Goal: Transaction & Acquisition: Purchase product/service

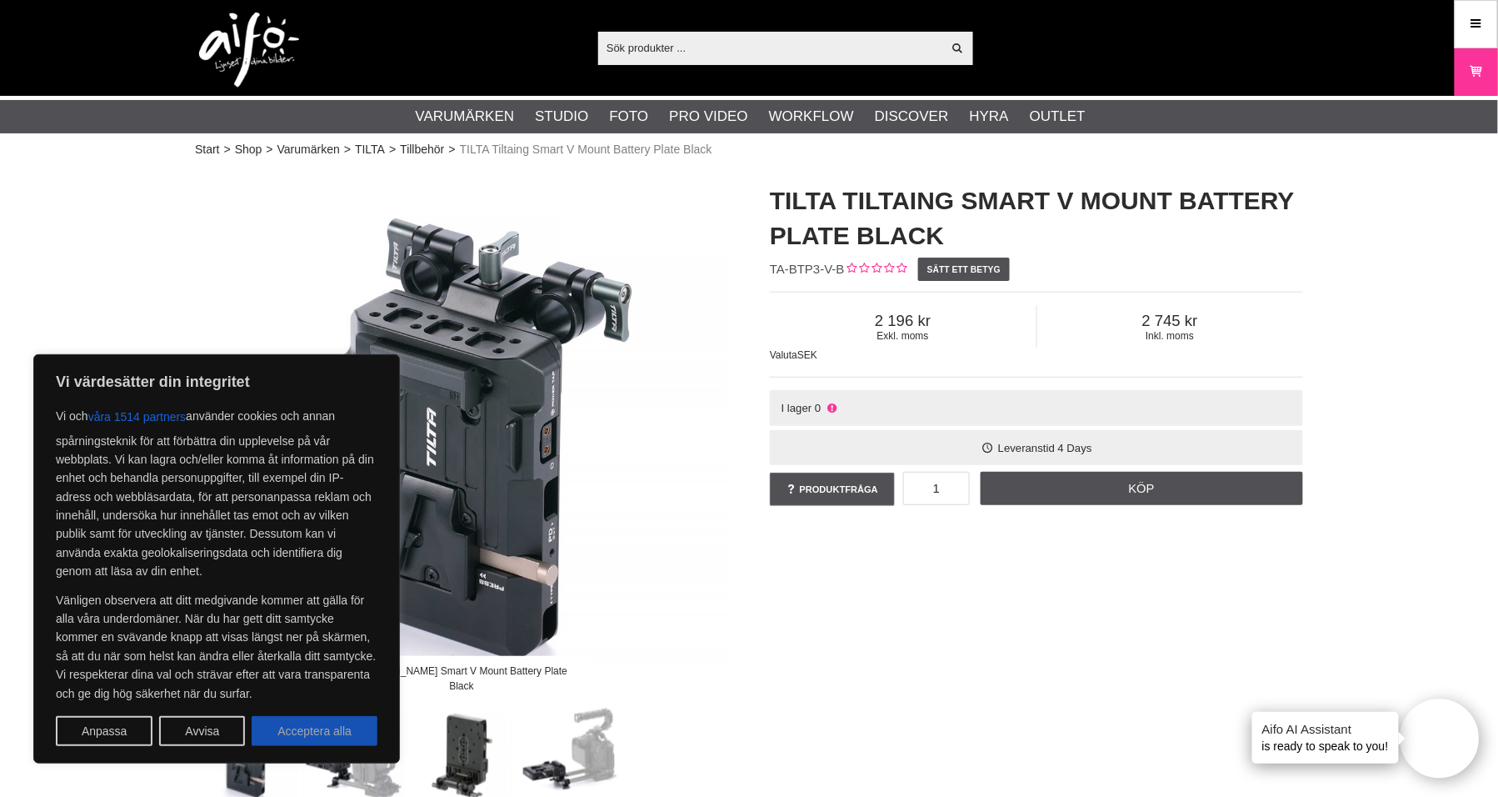
click at [324, 738] on button "Acceptera alla" at bounding box center [315, 731] width 126 height 30
checkbox input "true"
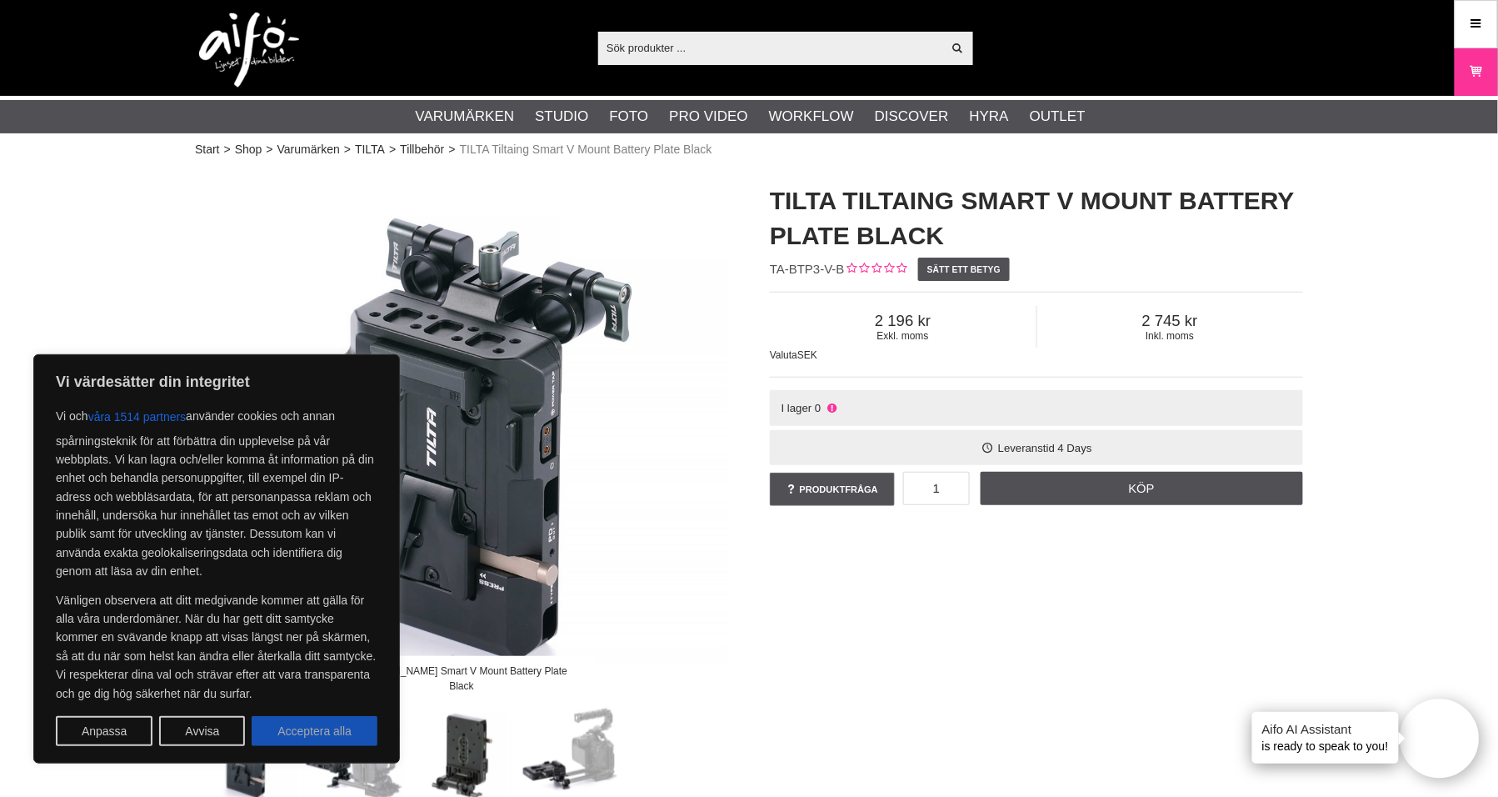
checkbox input "true"
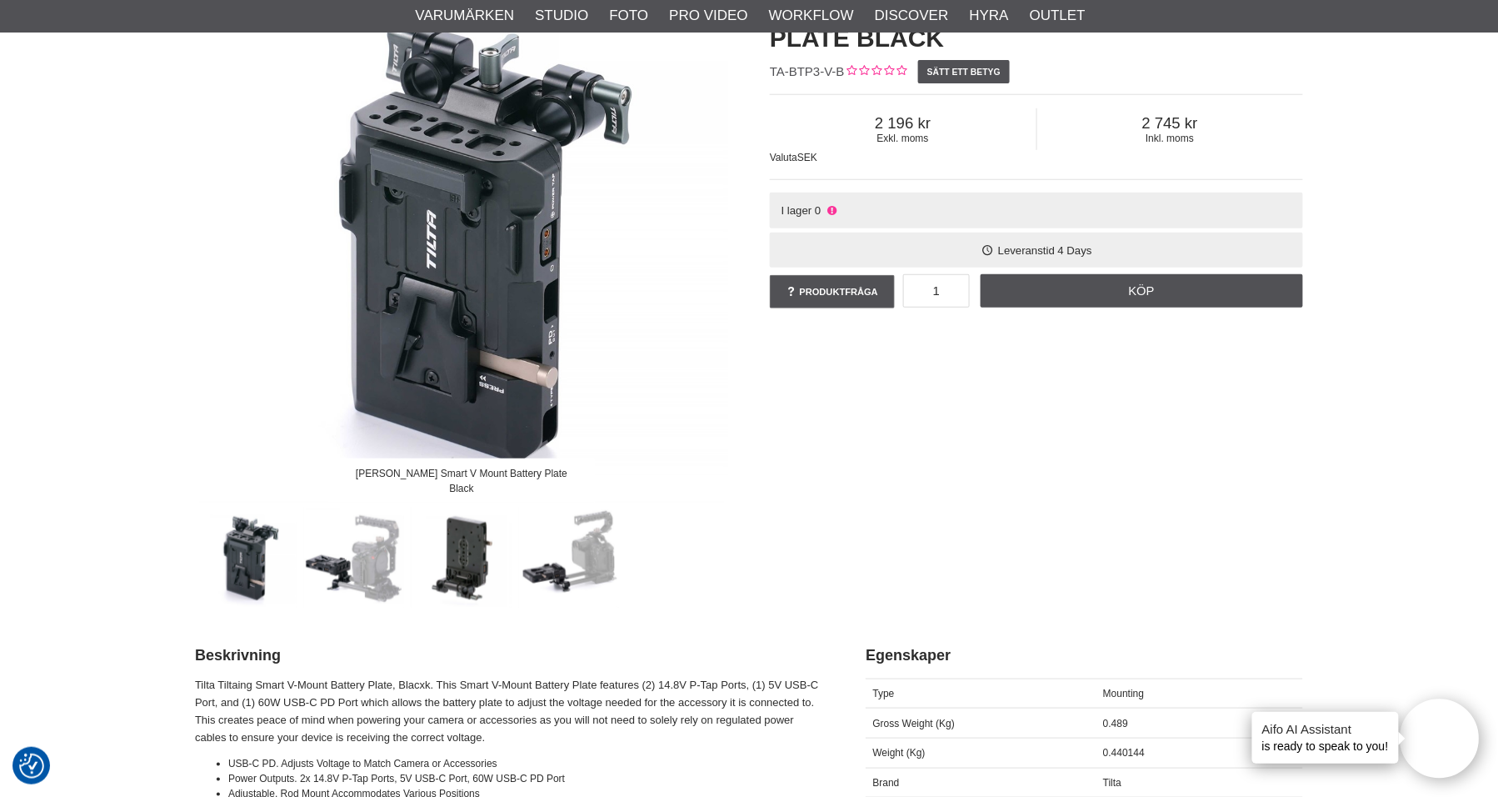
scroll to position [200, 0]
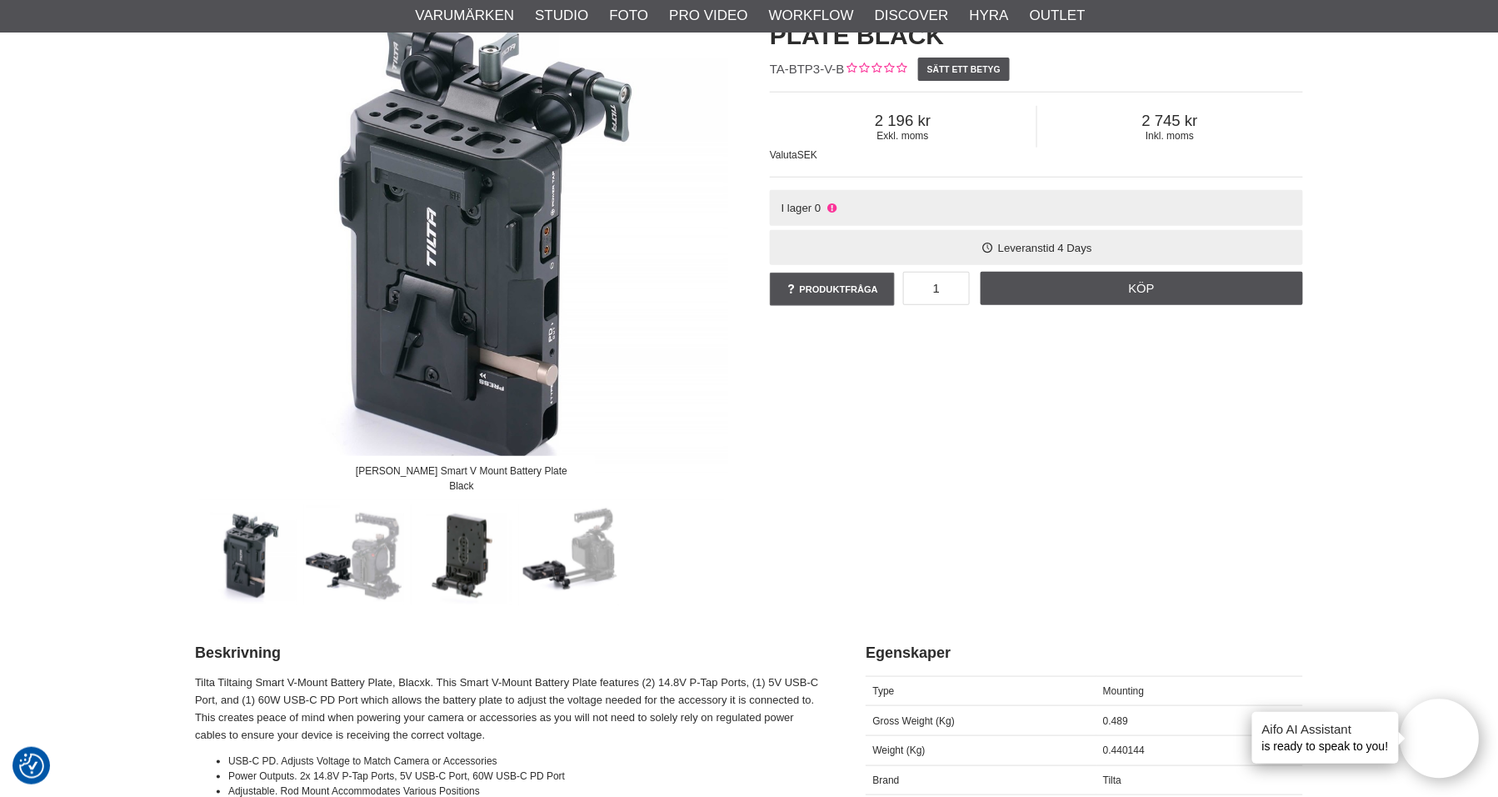
click at [471, 565] on img at bounding box center [462, 554] width 101 height 101
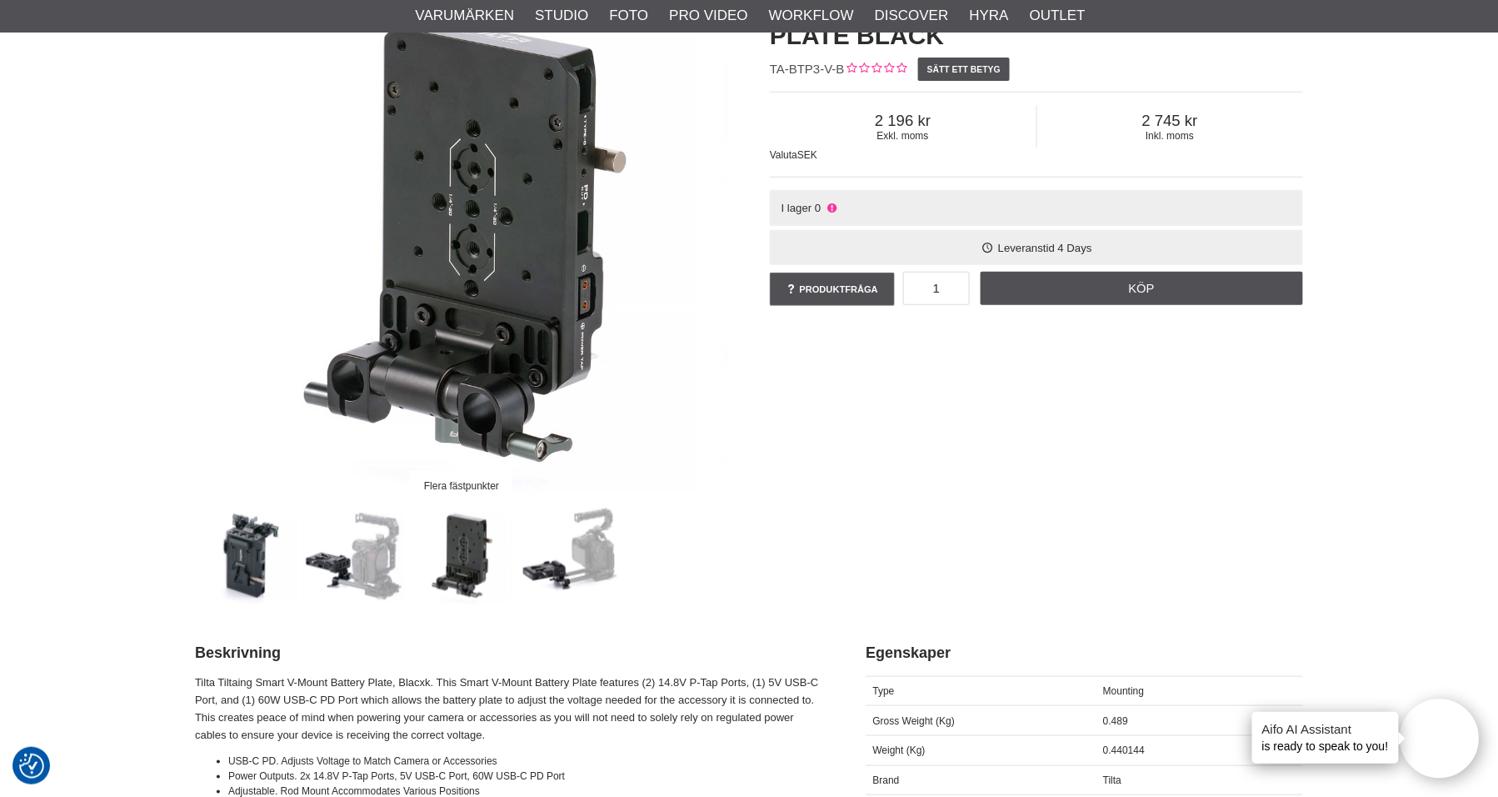
click at [573, 562] on img at bounding box center [569, 554] width 101 height 101
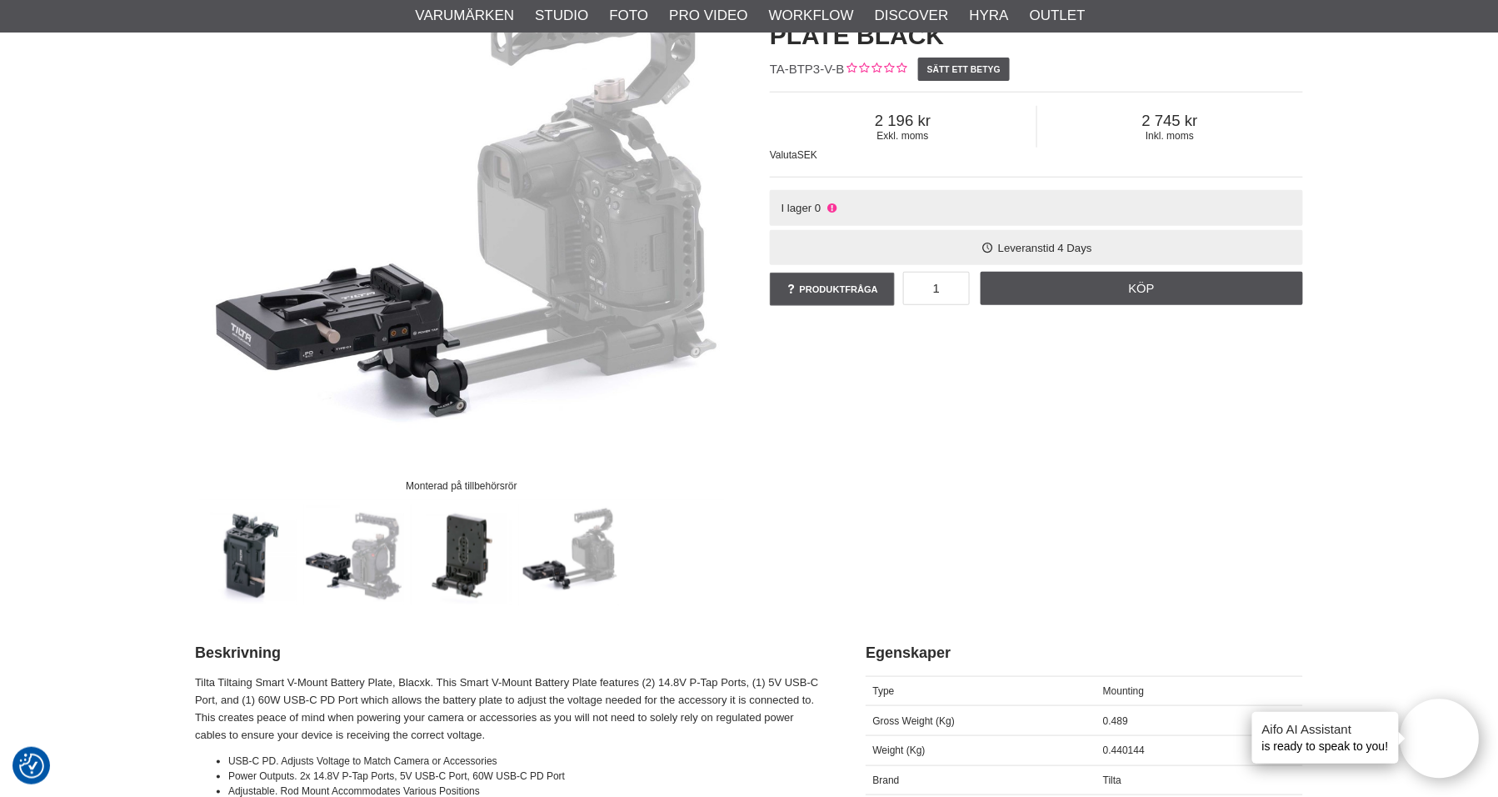
click at [460, 560] on img at bounding box center [462, 554] width 101 height 101
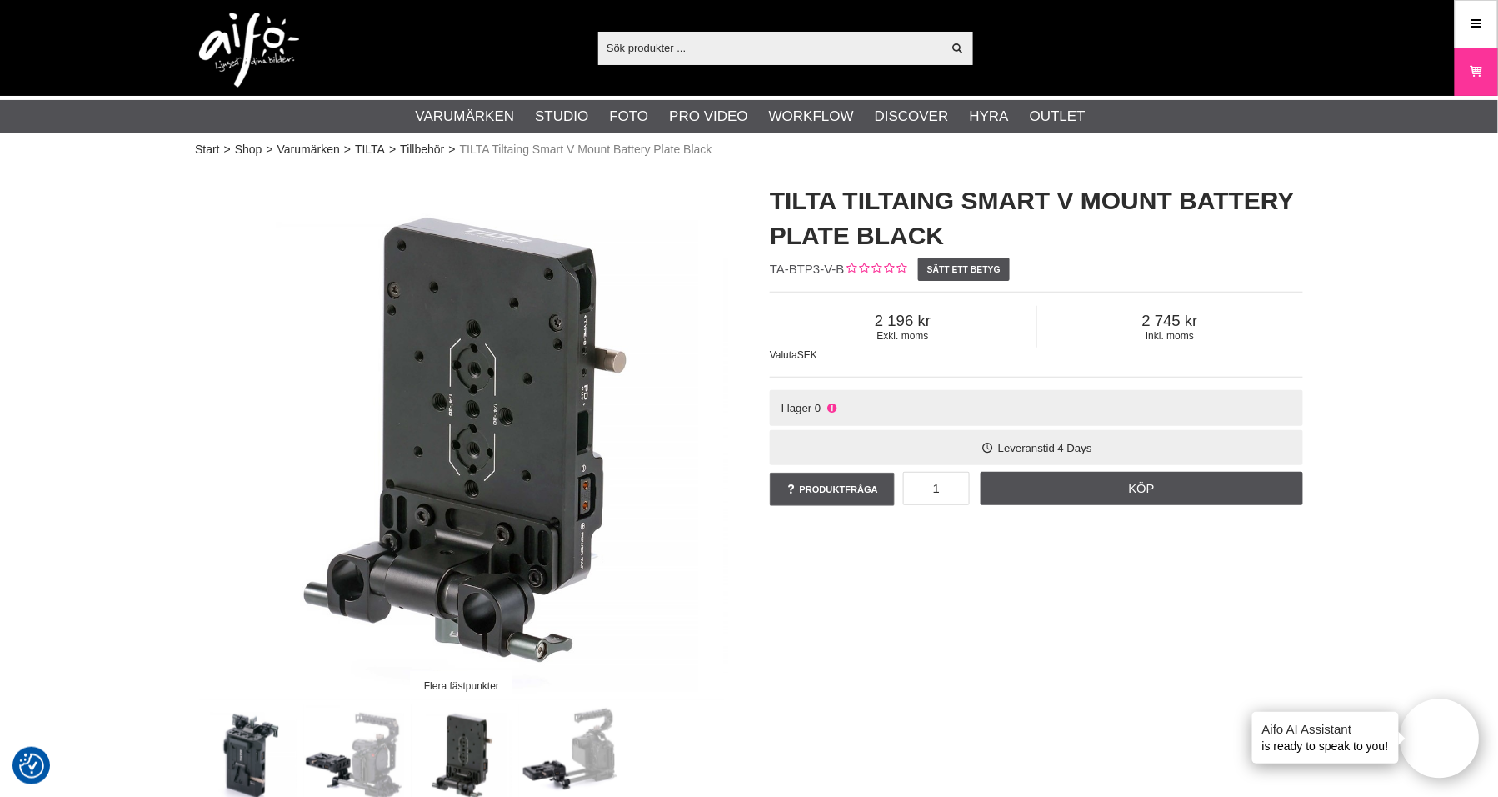
scroll to position [0, 0]
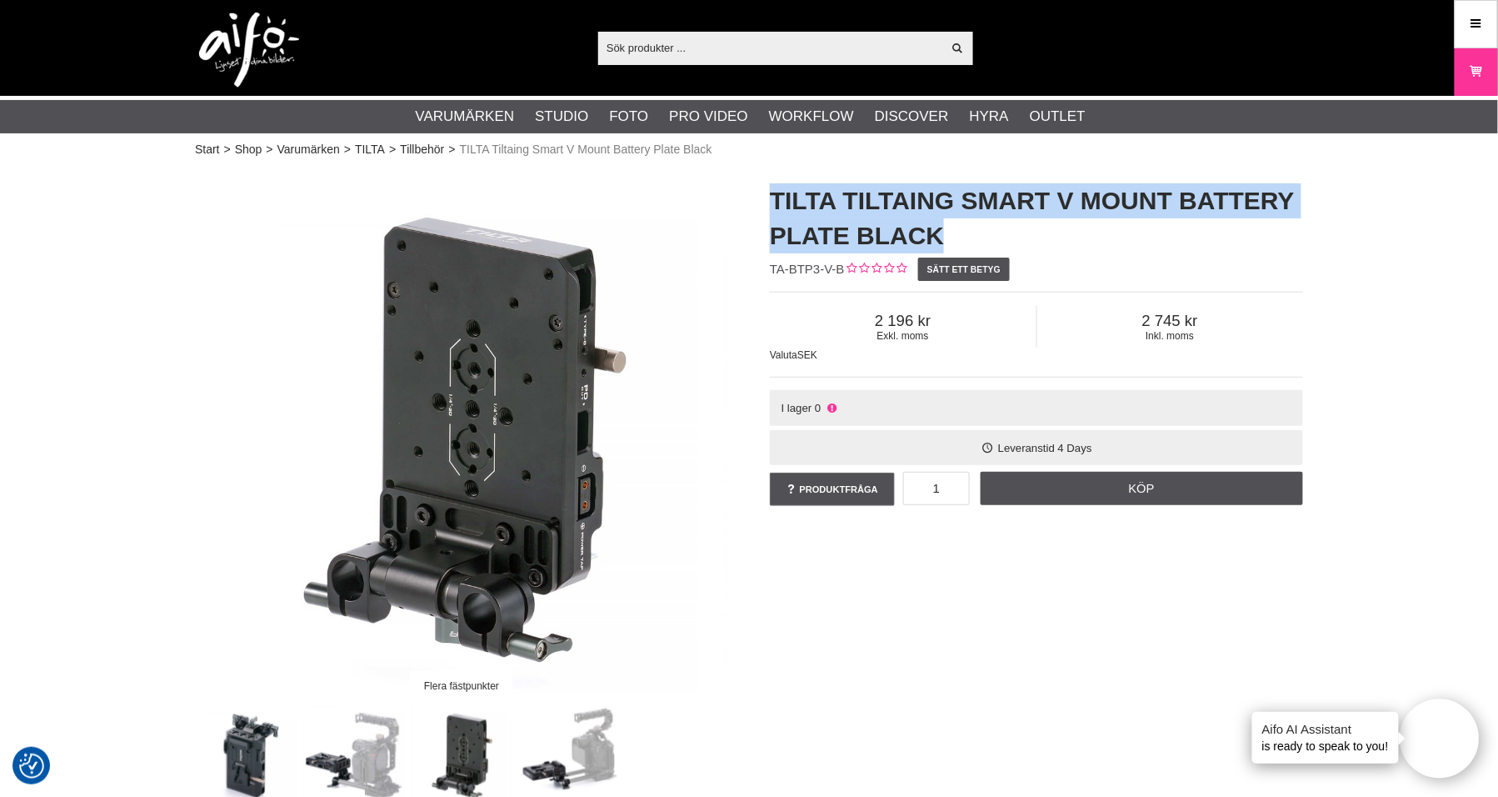
drag, startPoint x: 944, startPoint y: 235, endPoint x: 773, endPoint y: 207, distance: 173.0
click at [773, 207] on h1 "TILTA Tiltaing Smart V Mount Battery Plate Black" at bounding box center [1036, 218] width 533 height 70
copy h1 "TILTA Tiltaing Smart V Mount Battery Plate Black"
